Goal: Find specific page/section: Find specific page/section

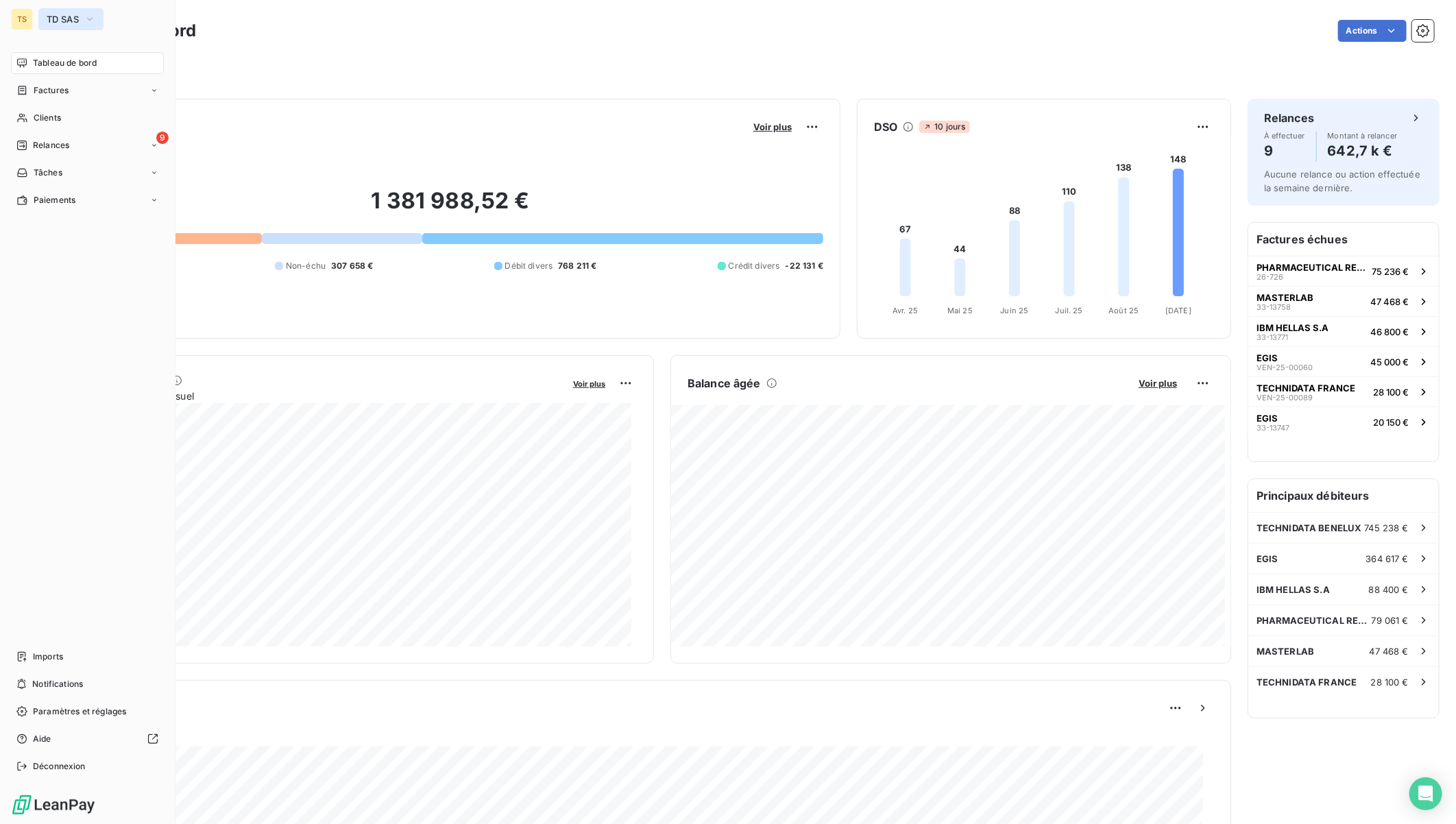
click at [67, 24] on span "TD SAS" at bounding box center [62, 19] width 32 height 11
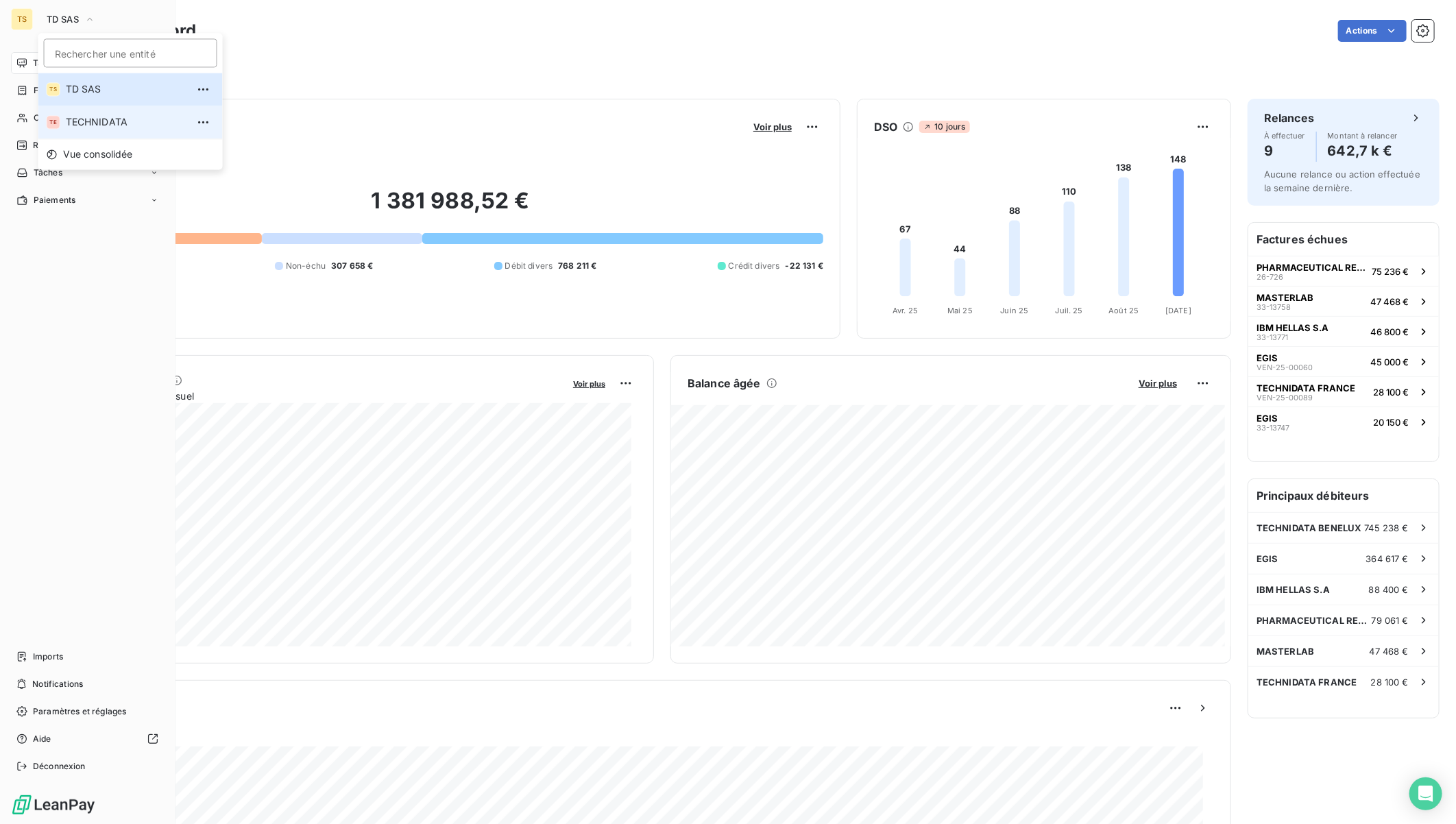
click at [76, 128] on span "TECHNIDATA" at bounding box center [126, 122] width 121 height 13
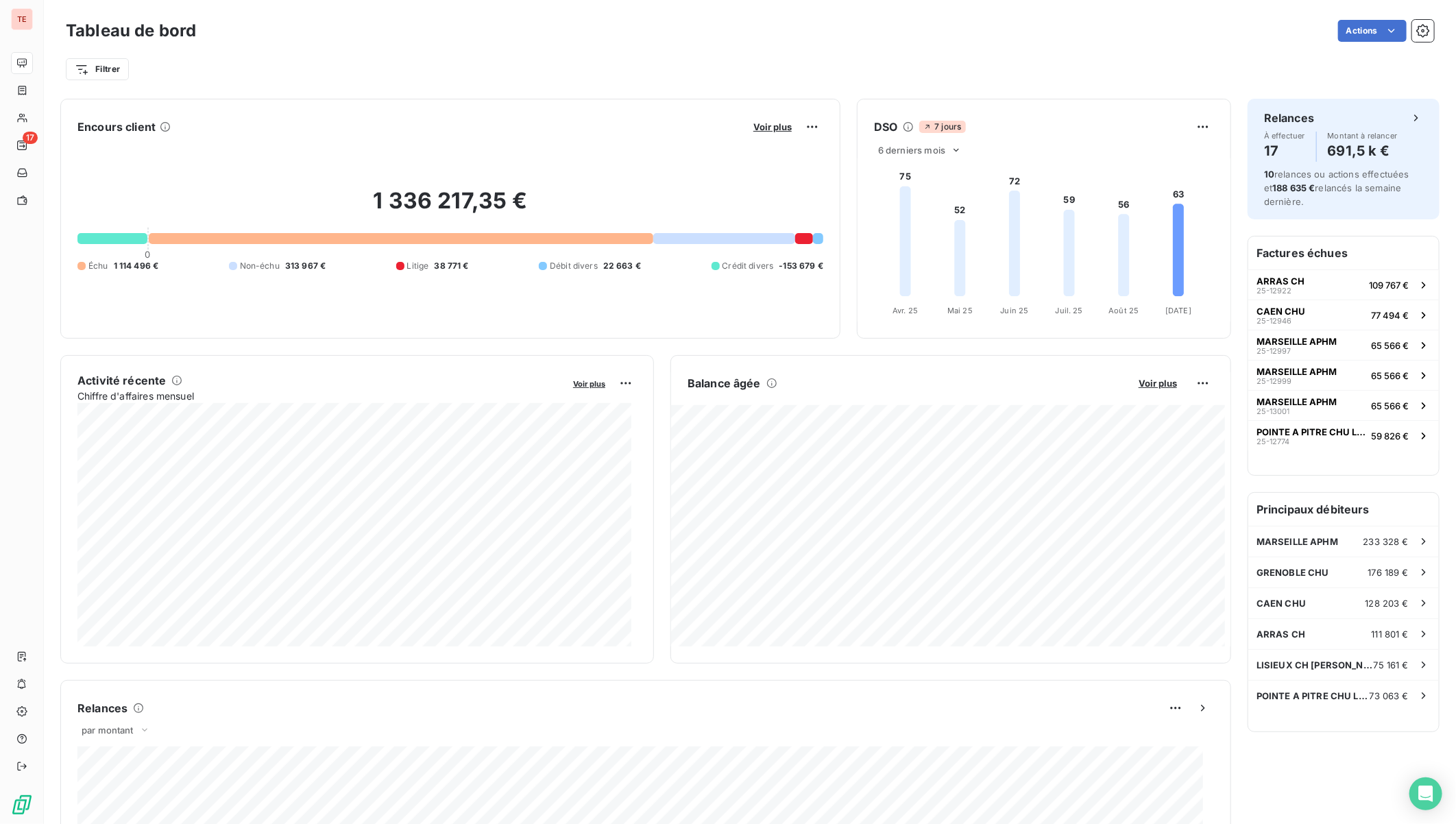
click at [228, 67] on div "Filtrer" at bounding box center [750, 69] width 1369 height 26
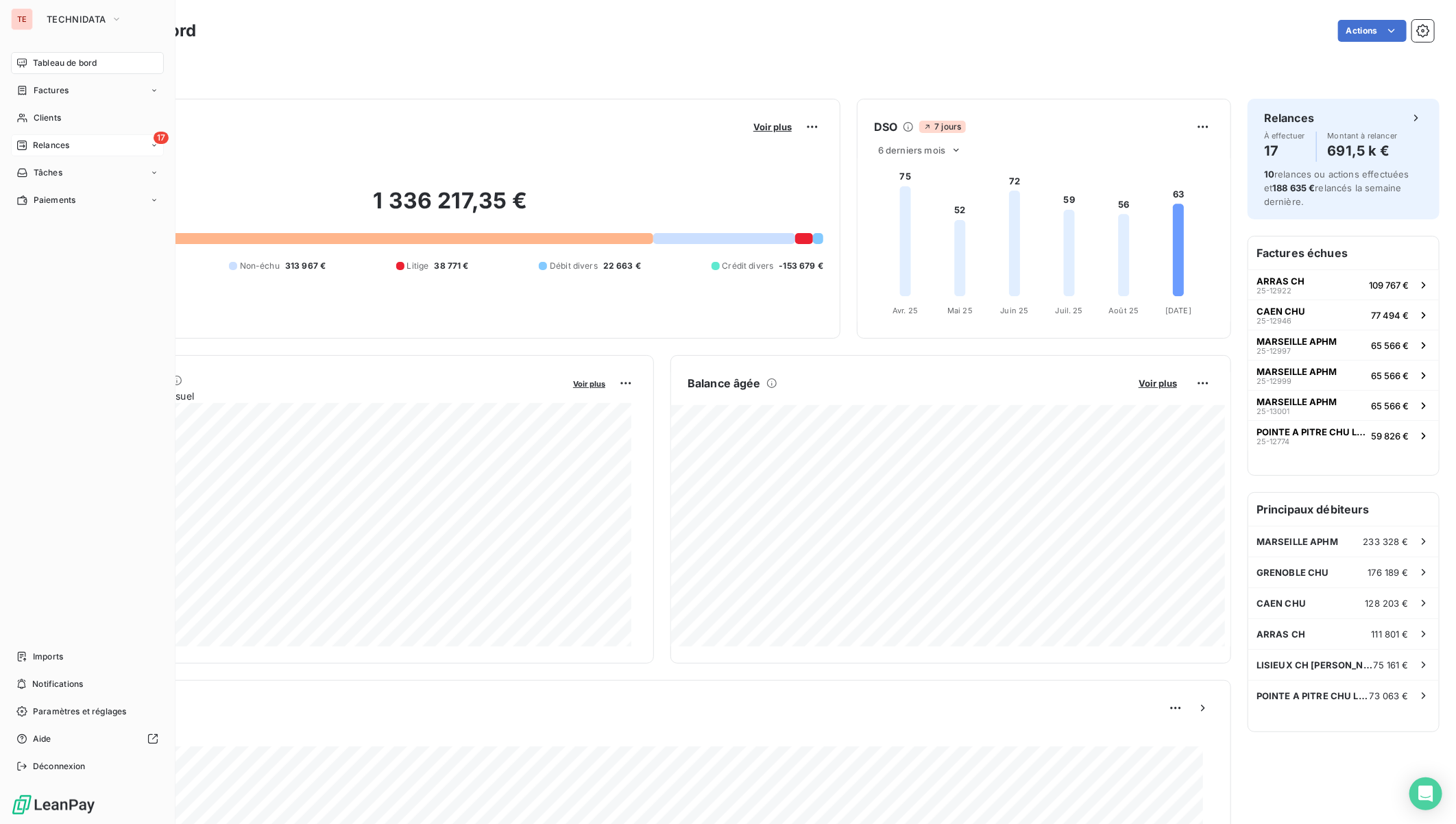
click at [64, 147] on span "Relances" at bounding box center [51, 145] width 37 height 13
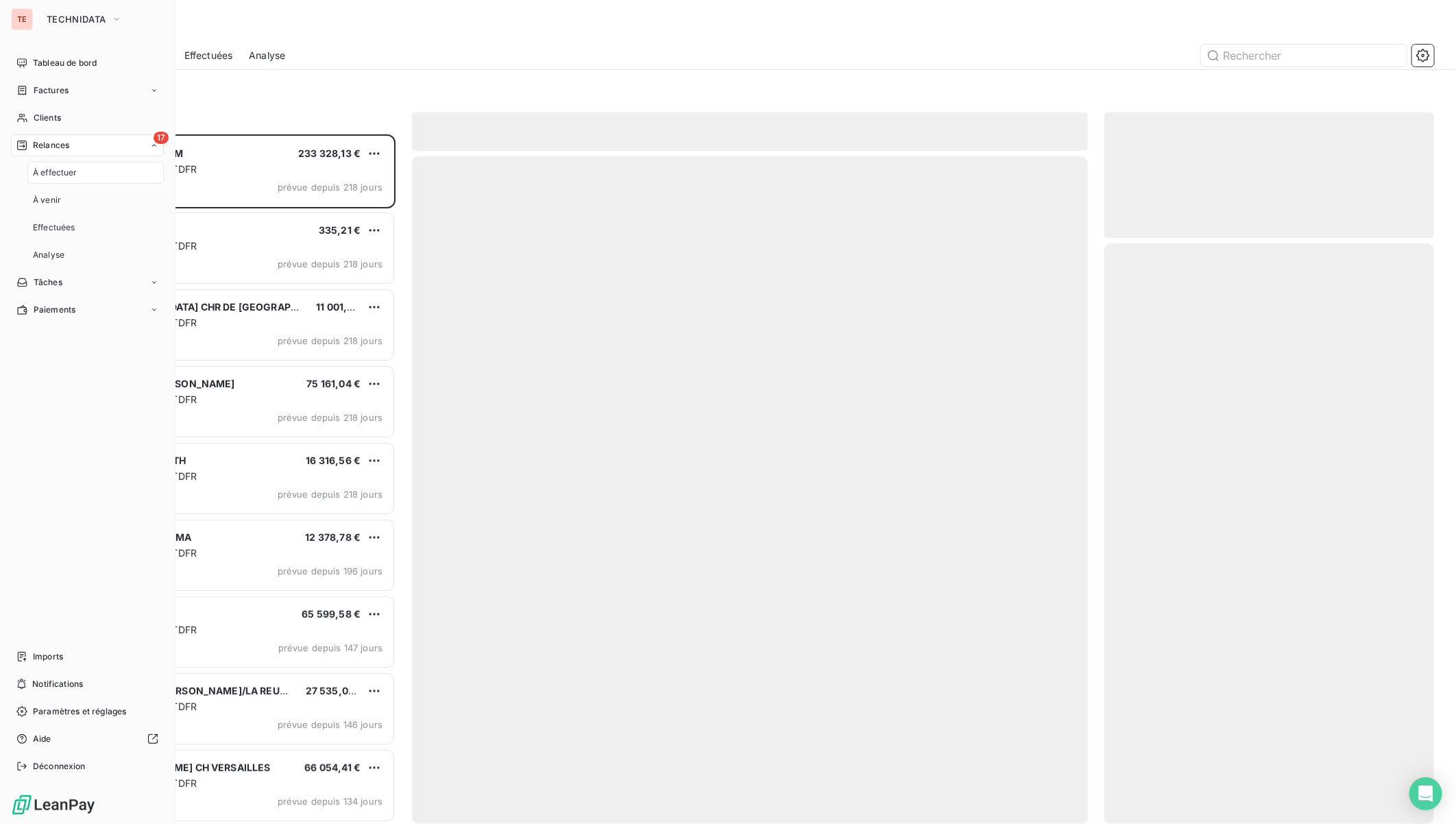
scroll to position [677, 318]
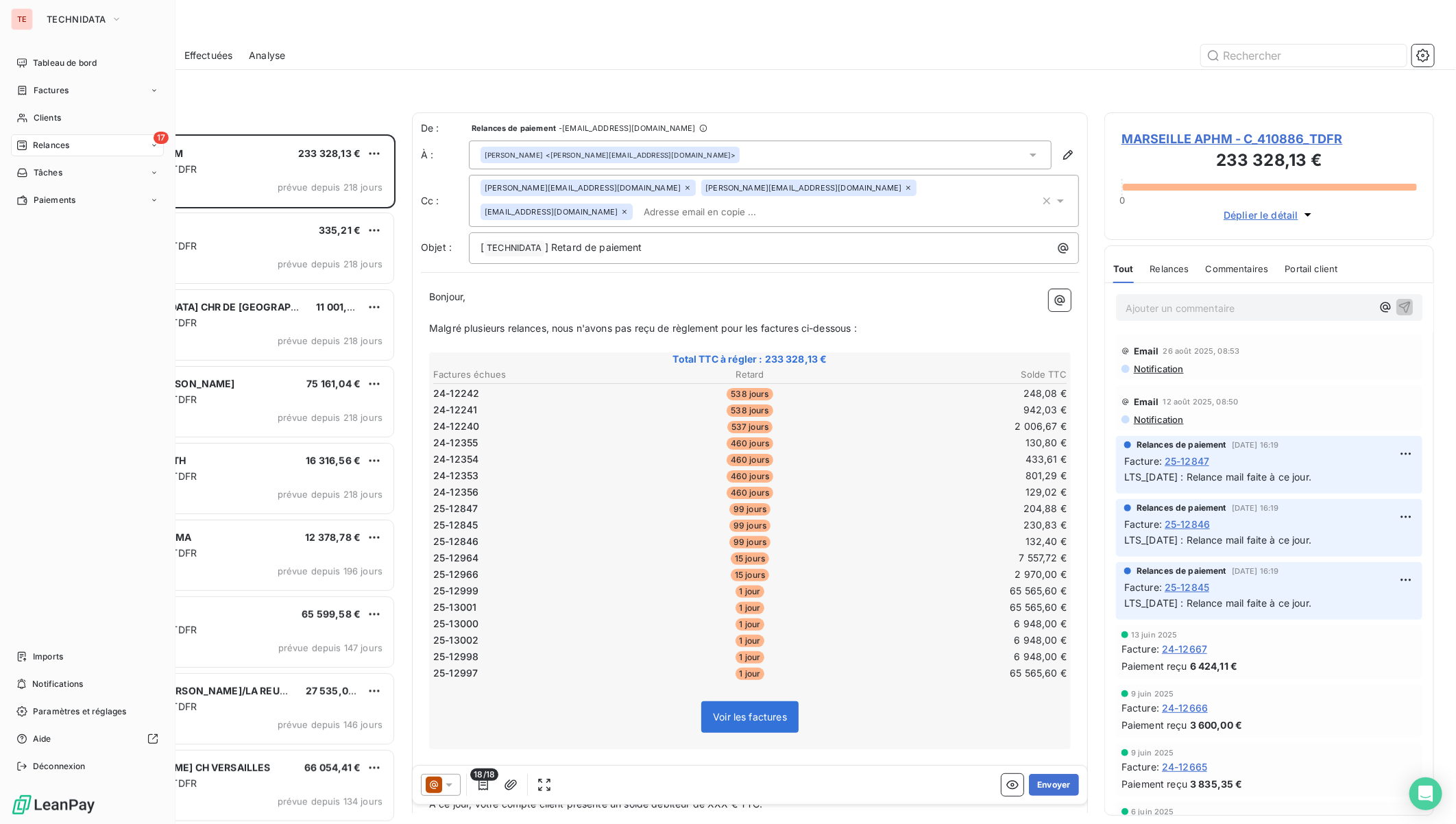
click at [49, 149] on span "Relances" at bounding box center [51, 145] width 37 height 13
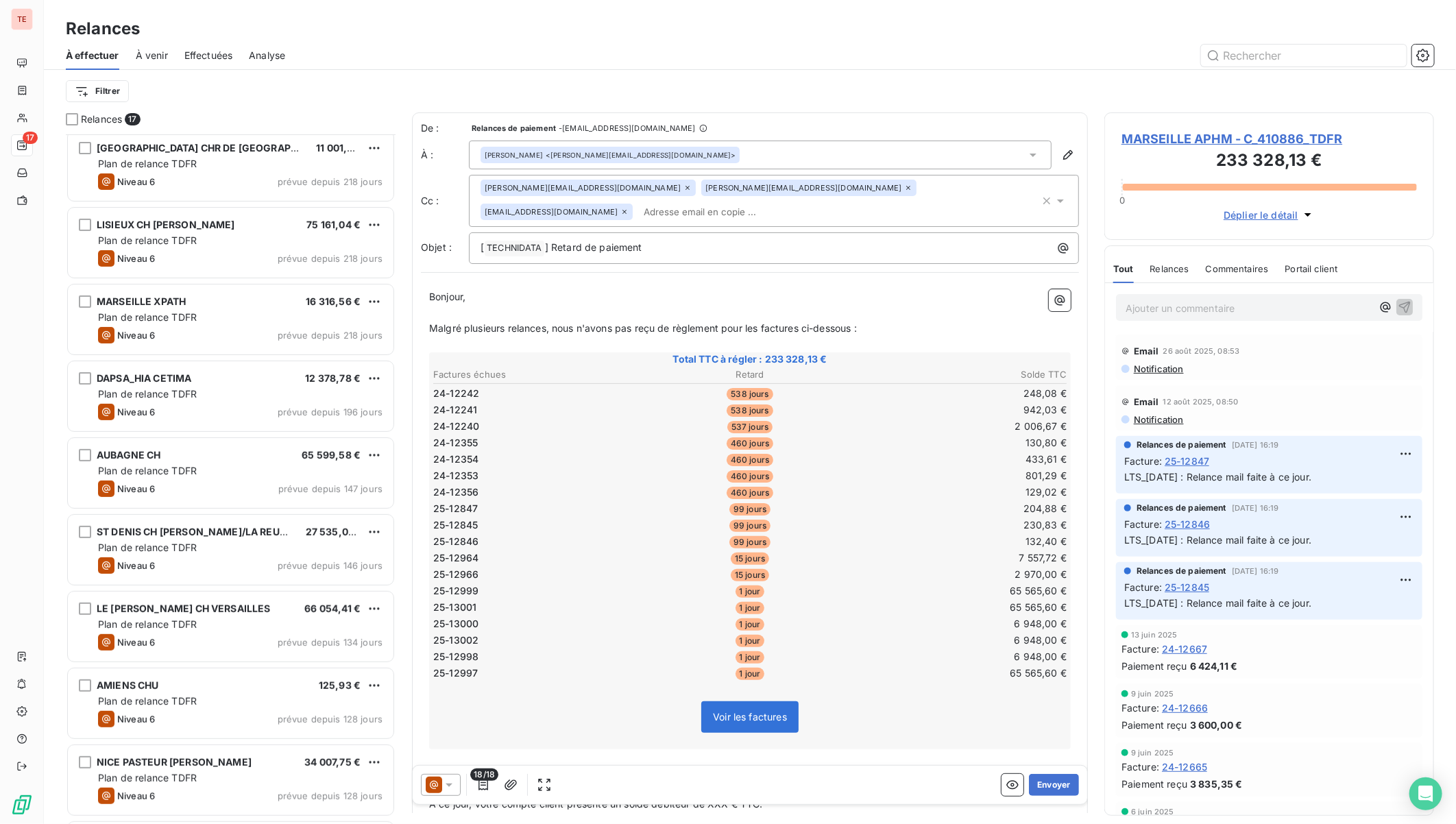
scroll to position [0, 0]
